Goal: Use online tool/utility

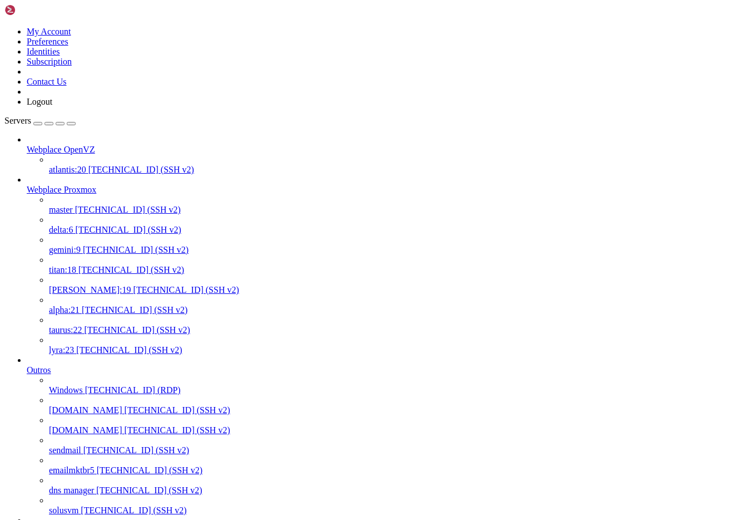
scroll to position [11, 2]
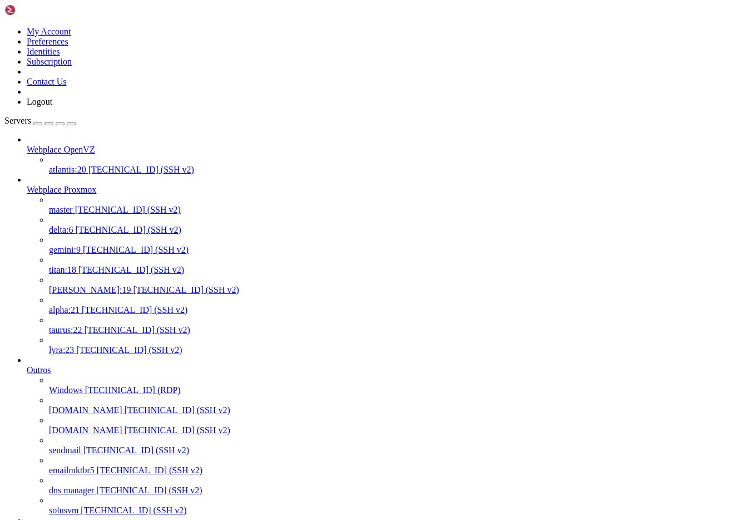
drag, startPoint x: 279, startPoint y: 1957, endPoint x: 179, endPoint y: 1962, distance: 100.8
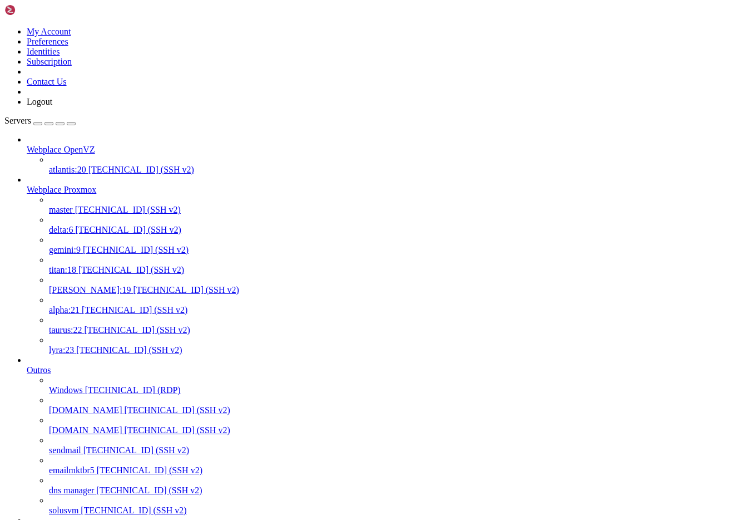
drag, startPoint x: 268, startPoint y: 1951, endPoint x: 9, endPoint y: 1950, distance: 258.1
copy x-row "rpool/data/subvol-504-disk-0 4.0T 2.6T 1.4T 66% /"
drag, startPoint x: 264, startPoint y: 1951, endPoint x: 9, endPoint y: 1948, distance: 254.2
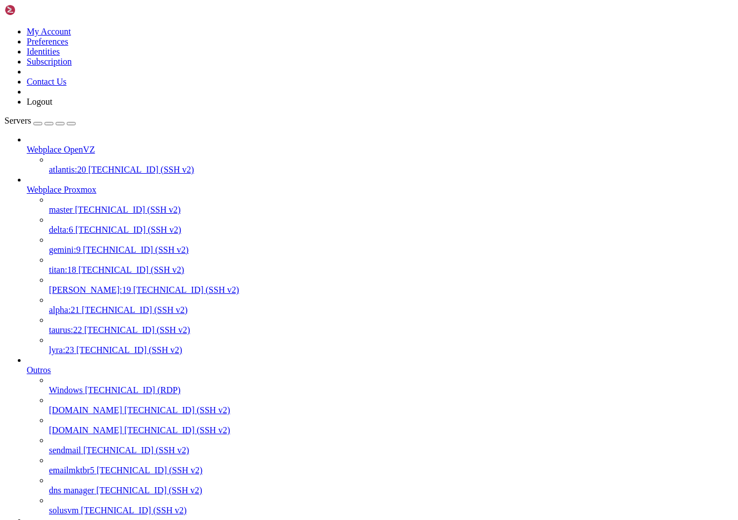
copy x-row "rpool/data/subvol-504-disk-0 4.0T 2.6T 1.4T 66% /"
